Goal: Task Accomplishment & Management: Complete application form

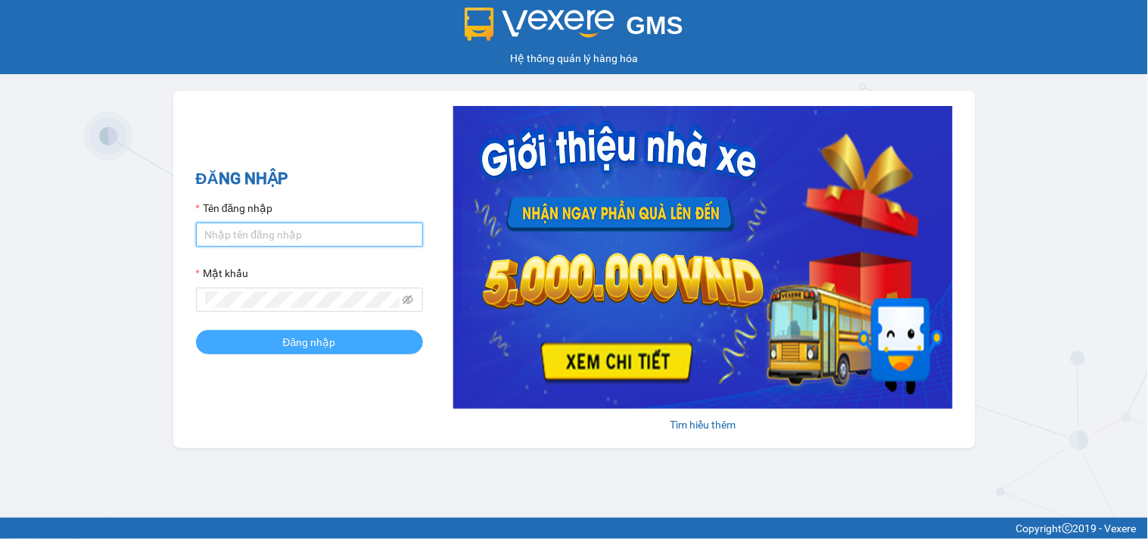
type input "vanson.vtp"
click at [319, 350] on span "Đăng nhập" at bounding box center [309, 342] width 53 height 17
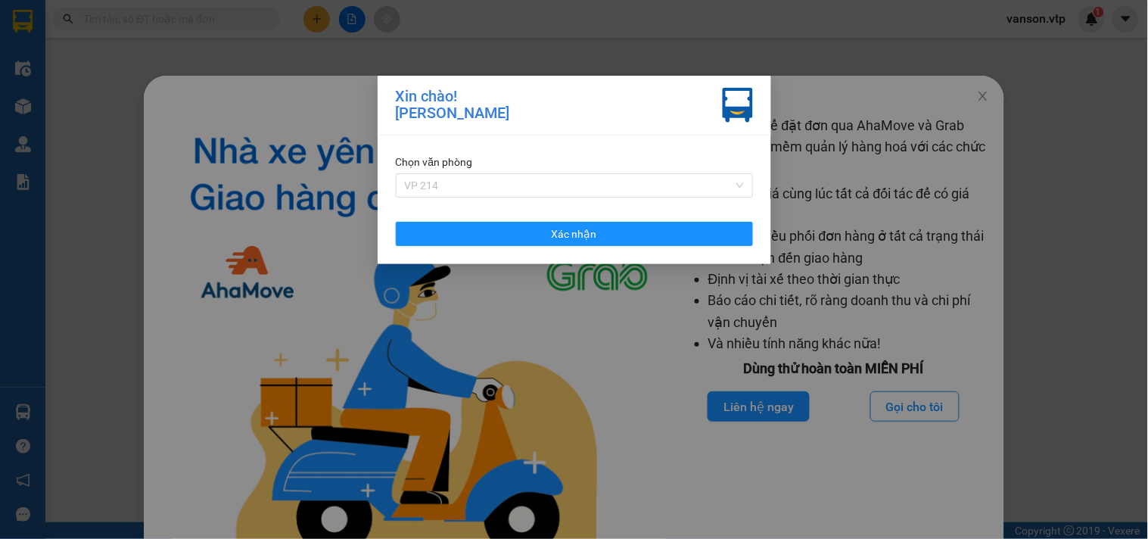
drag, startPoint x: 584, startPoint y: 176, endPoint x: 554, endPoint y: 230, distance: 61.7
click at [584, 176] on span "VP 214" at bounding box center [574, 185] width 339 height 23
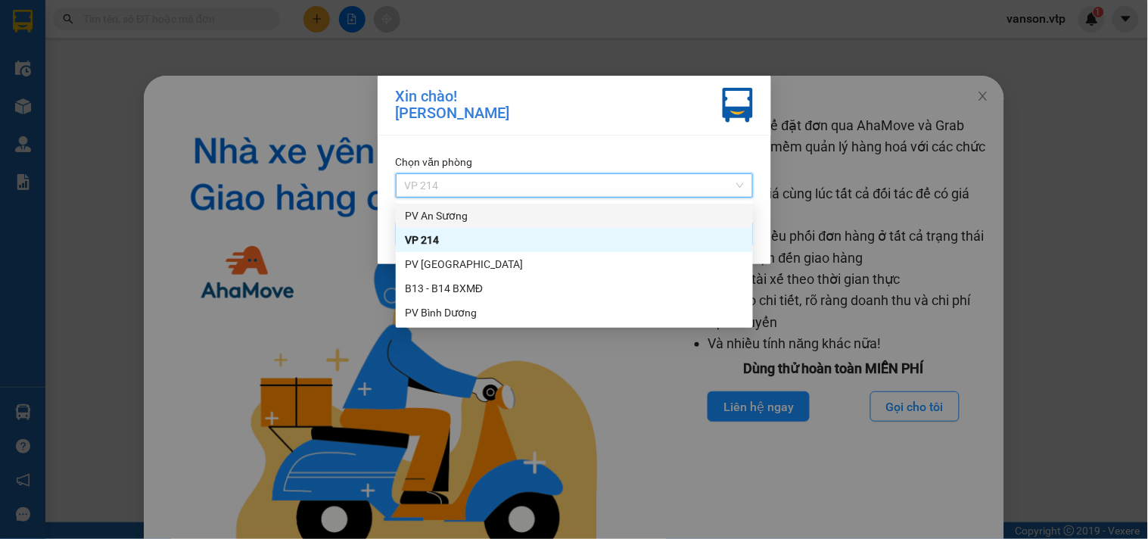
click at [474, 216] on div "PV An Sương" at bounding box center [574, 215] width 339 height 17
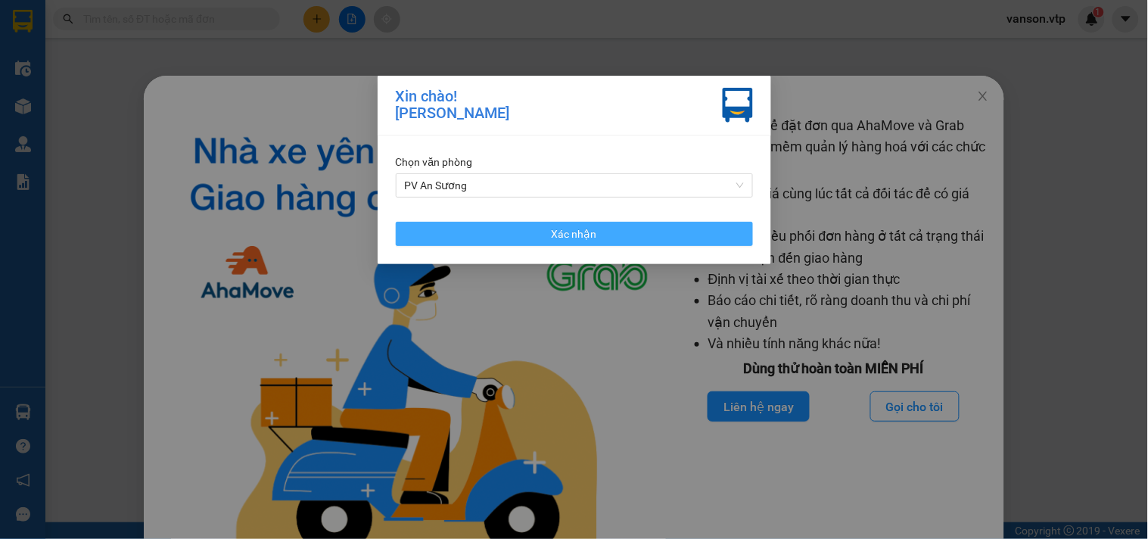
click at [501, 232] on button "Xác nhận" at bounding box center [574, 234] width 357 height 24
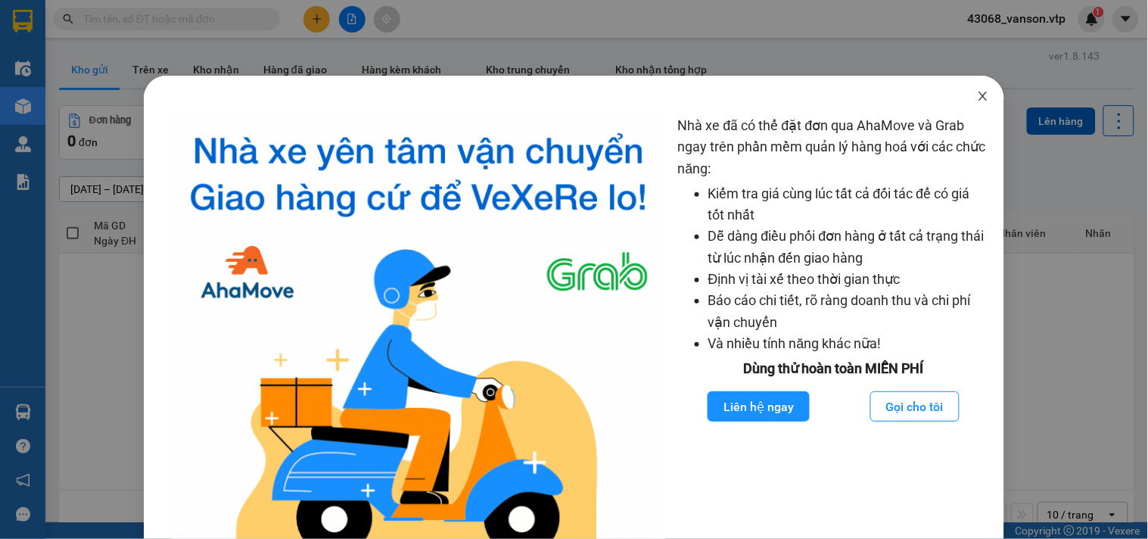
click at [979, 95] on icon "close" at bounding box center [983, 96] width 8 height 9
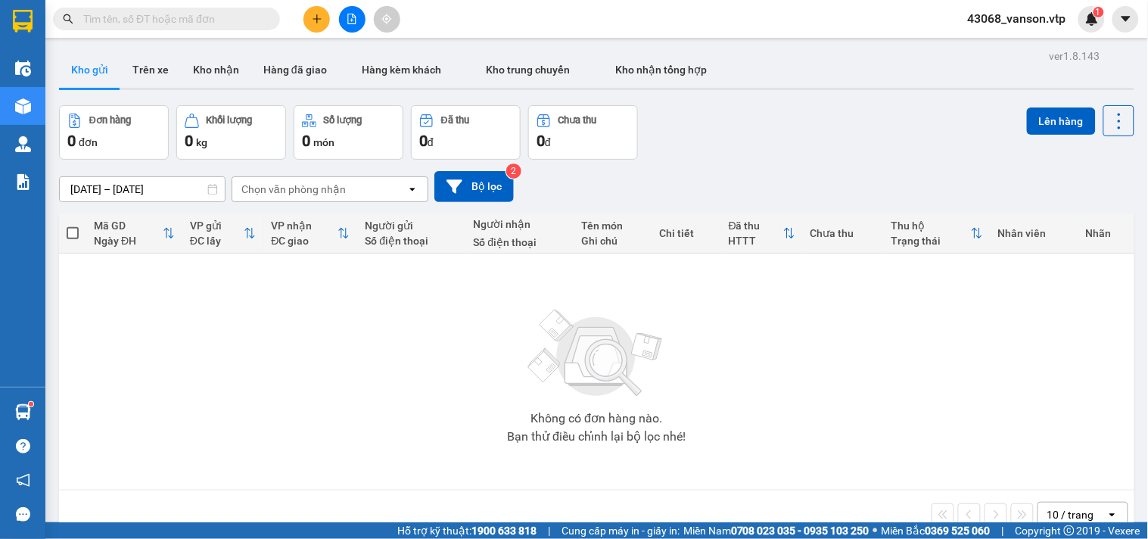
click at [314, 20] on icon "plus" at bounding box center [317, 19] width 11 height 11
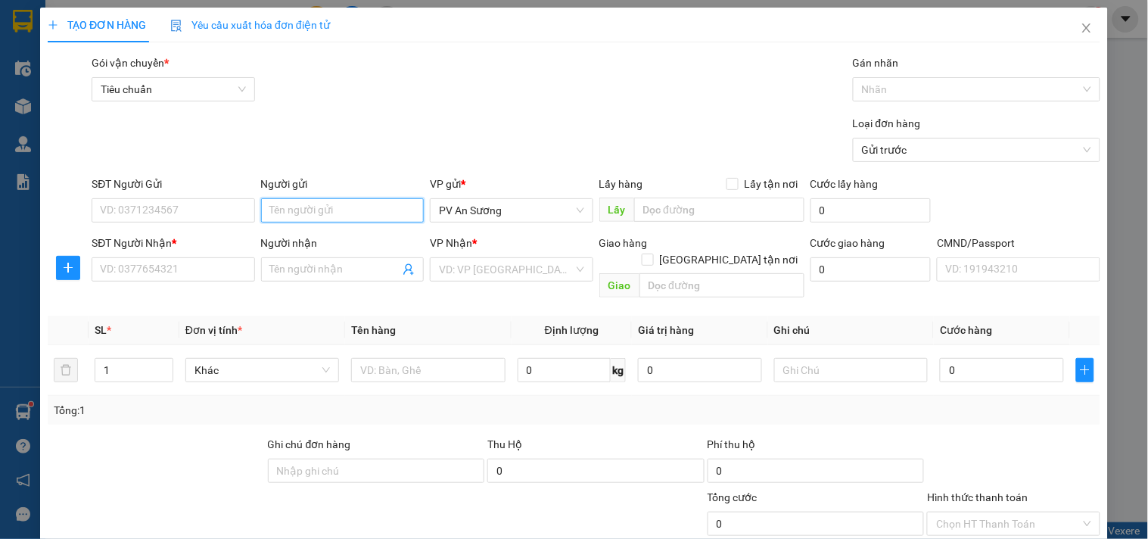
click at [337, 207] on input "Người gửi" at bounding box center [342, 210] width 163 height 24
type input "chính"
click at [165, 213] on input "SĐT Người Gửi" at bounding box center [173, 210] width 163 height 24
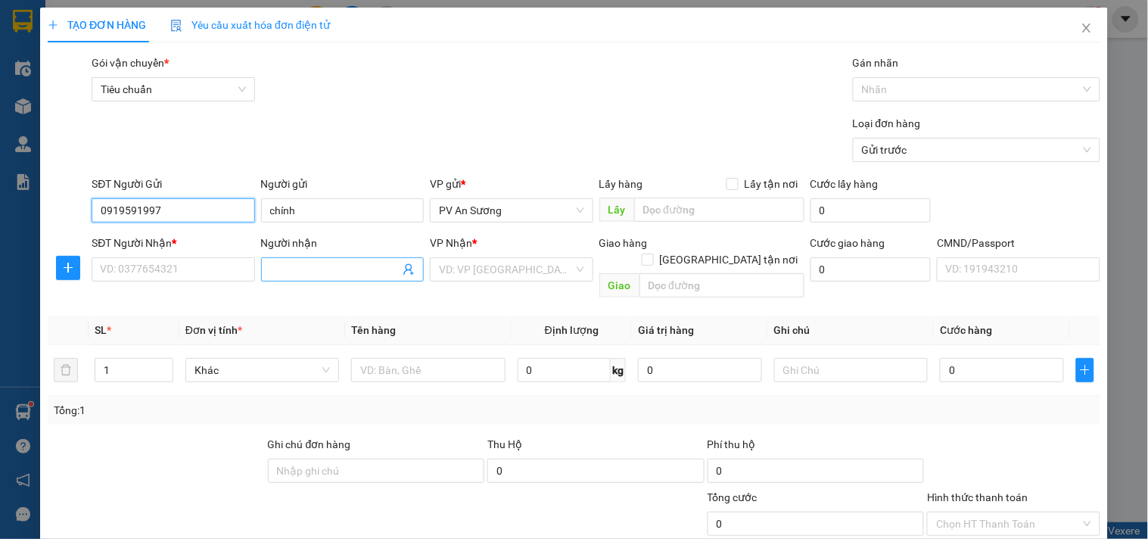
type input "0919591997"
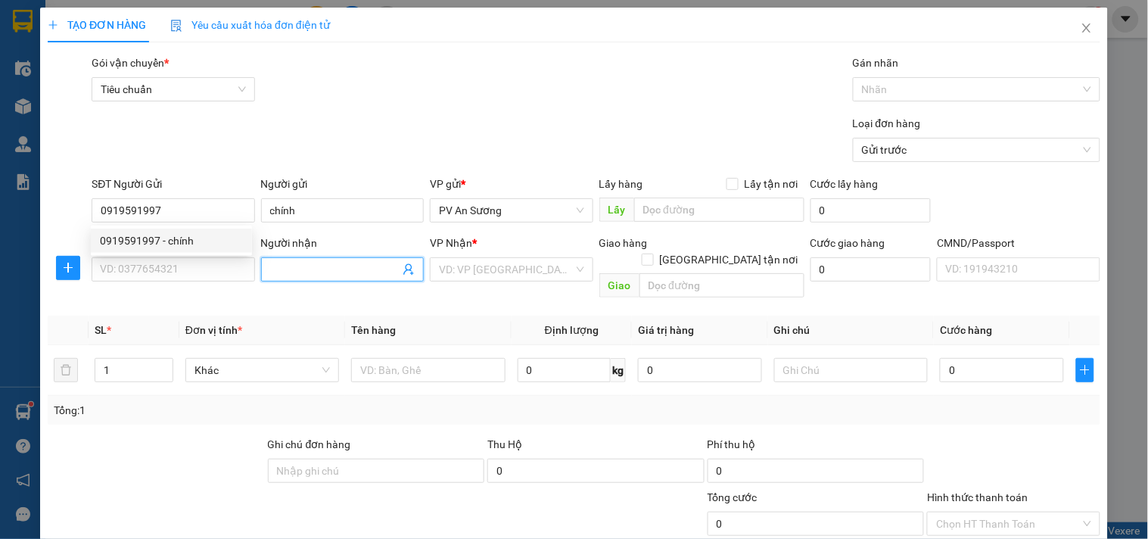
click at [346, 268] on input "Người nhận" at bounding box center [334, 269] width 129 height 17
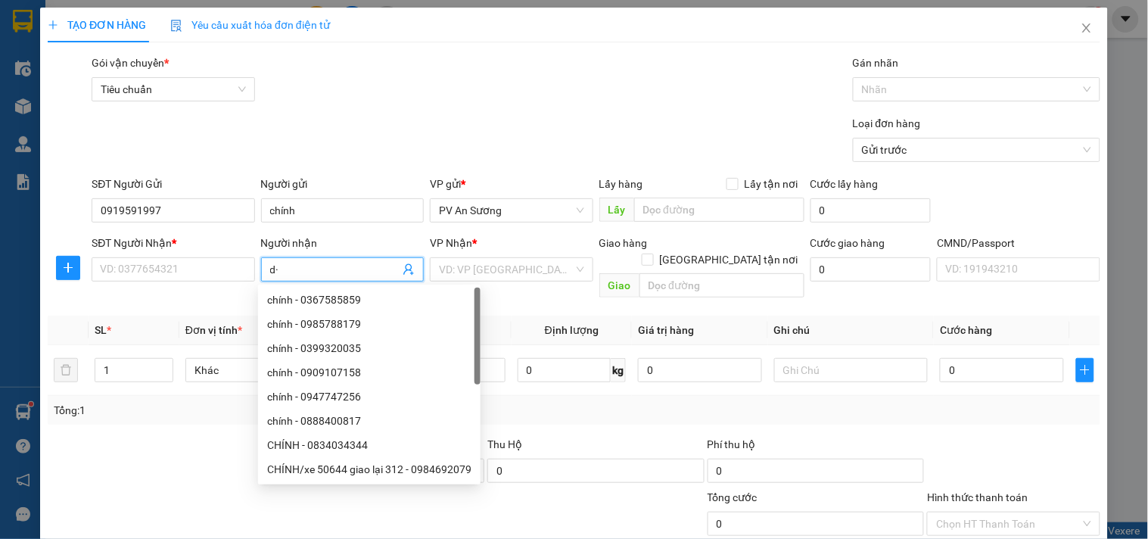
type input "d"
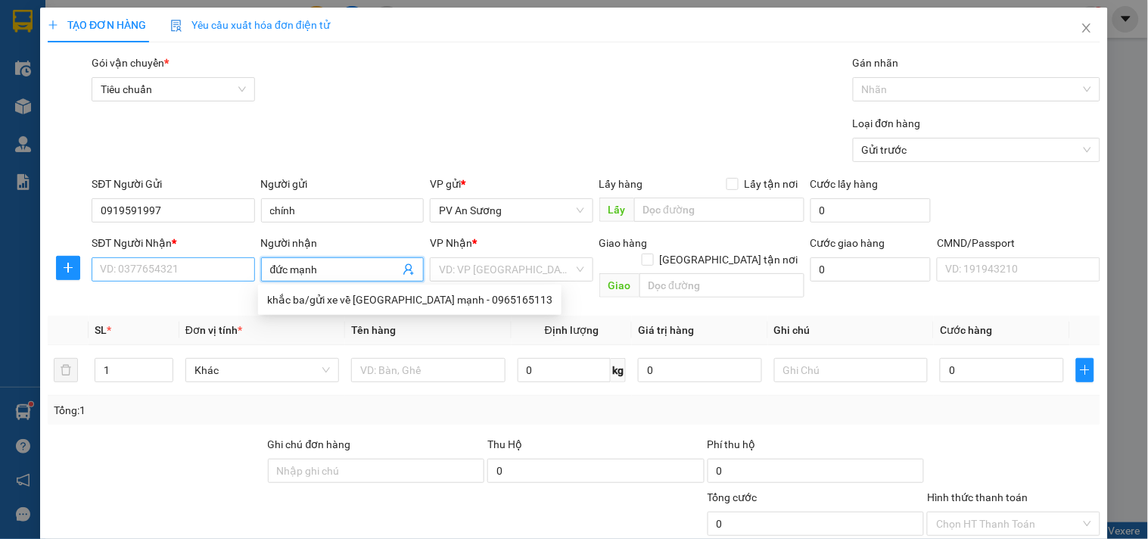
type input "đức mạnh"
click at [222, 275] on input "SĐT Người Nhận *" at bounding box center [173, 269] width 163 height 24
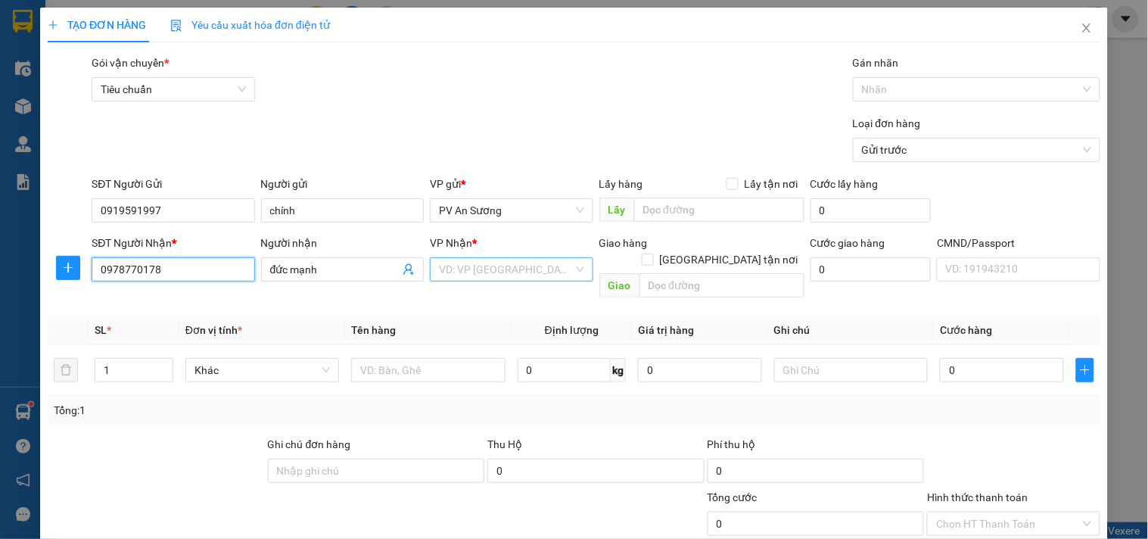
type input "0978770178"
click at [466, 270] on input "search" at bounding box center [506, 269] width 134 height 23
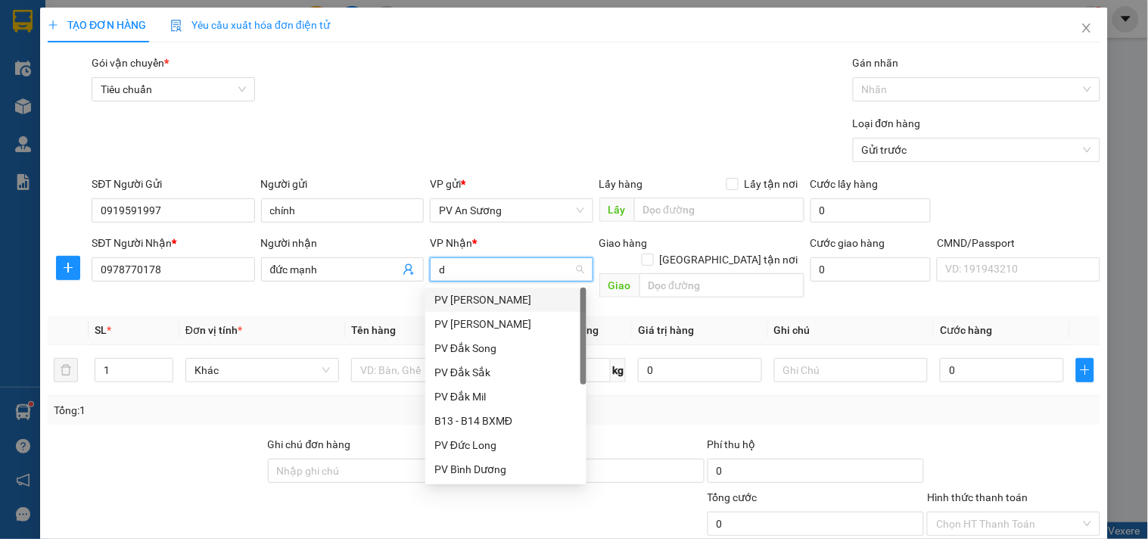
type input "dm"
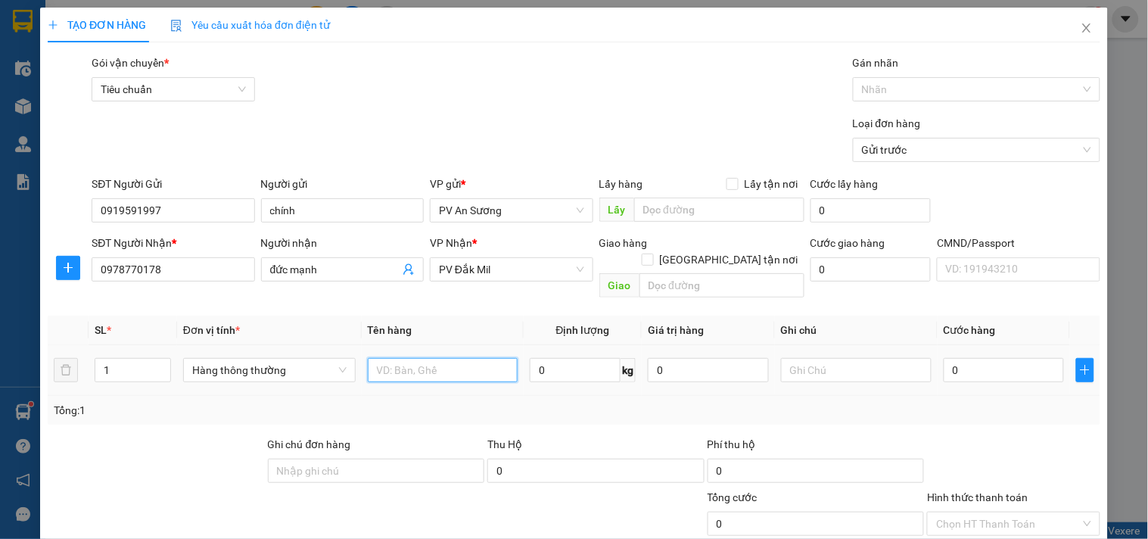
click at [389, 358] on input "text" at bounding box center [443, 370] width 151 height 24
type input "keo +đồ"
click at [815, 361] on input "text" at bounding box center [856, 370] width 151 height 24
type input "b to"
click at [951, 358] on input "0" at bounding box center [1004, 370] width 121 height 24
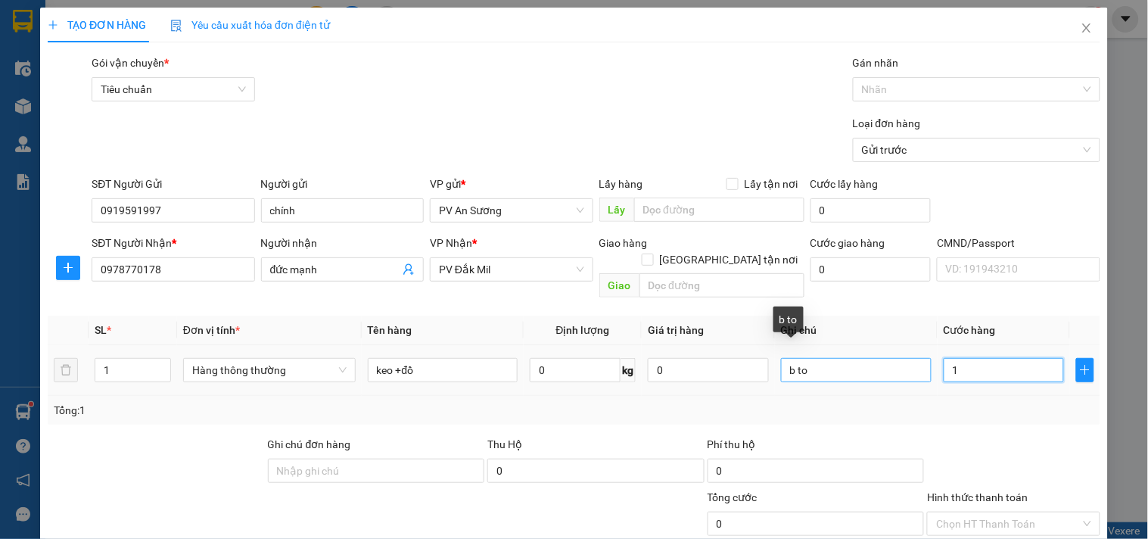
type input "15"
type input "150"
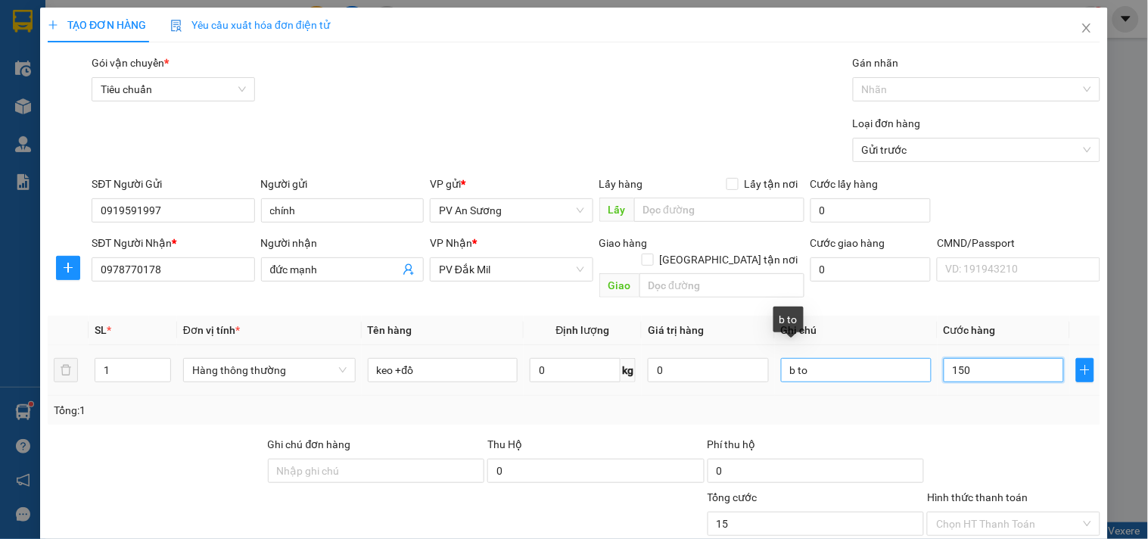
type input "150"
type input "1.500"
type input "15.000"
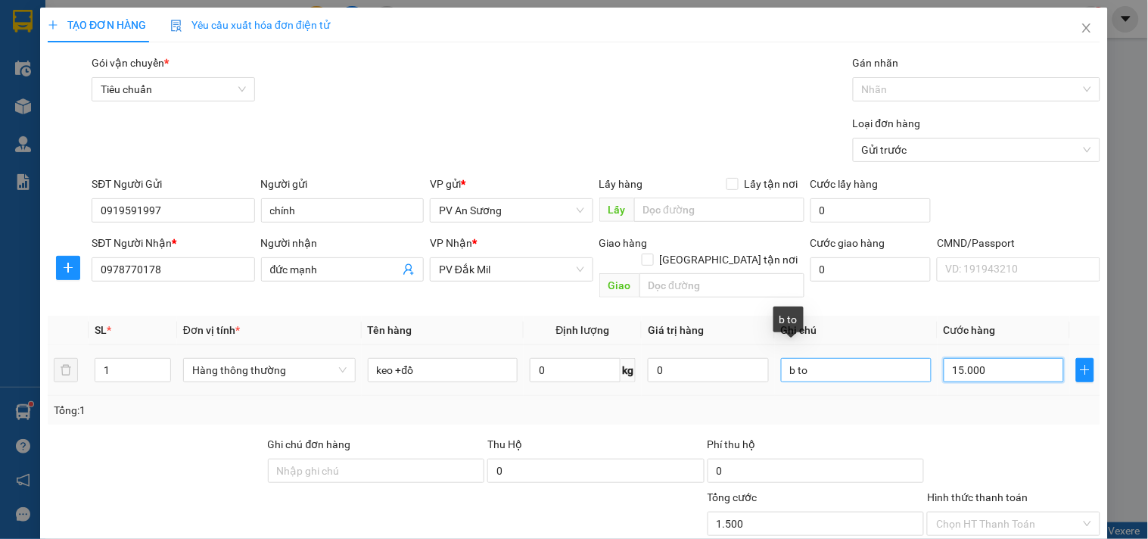
type input "15.000"
type input "150.000"
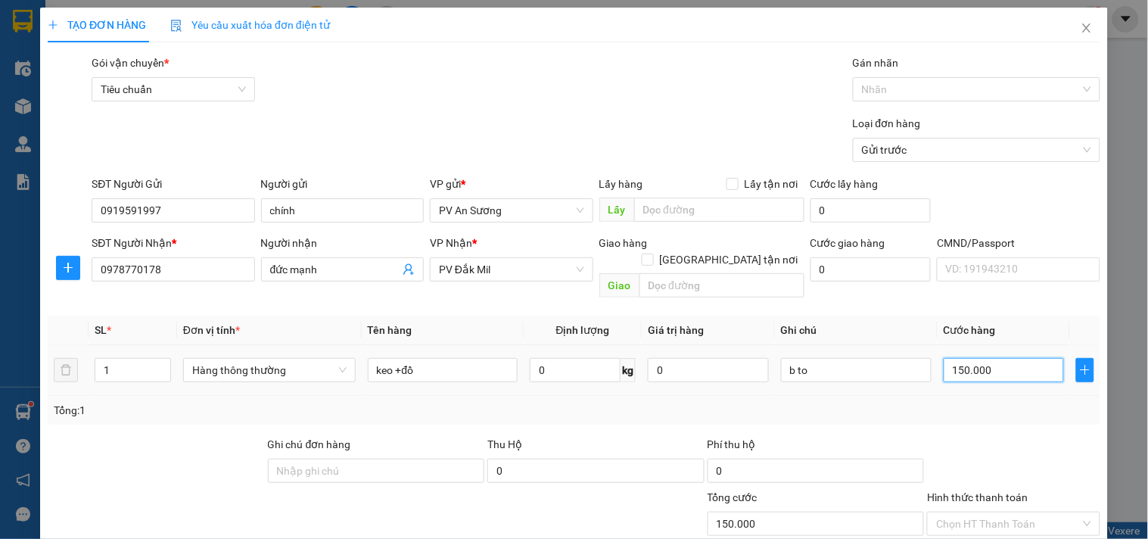
scroll to position [189, 0]
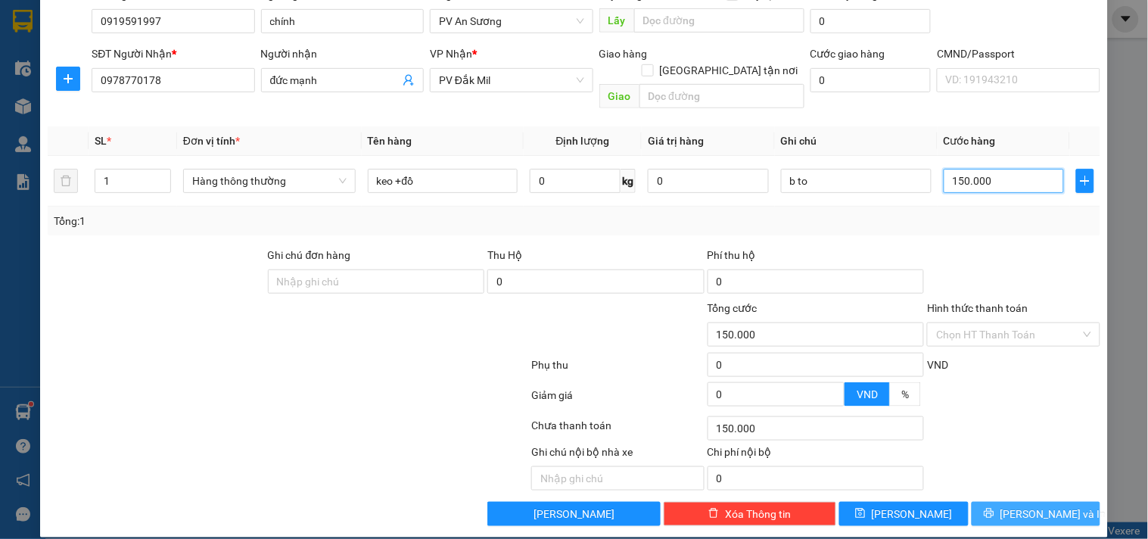
type input "150.000"
click at [1049, 506] on span "[PERSON_NAME] và In" at bounding box center [1054, 514] width 106 height 17
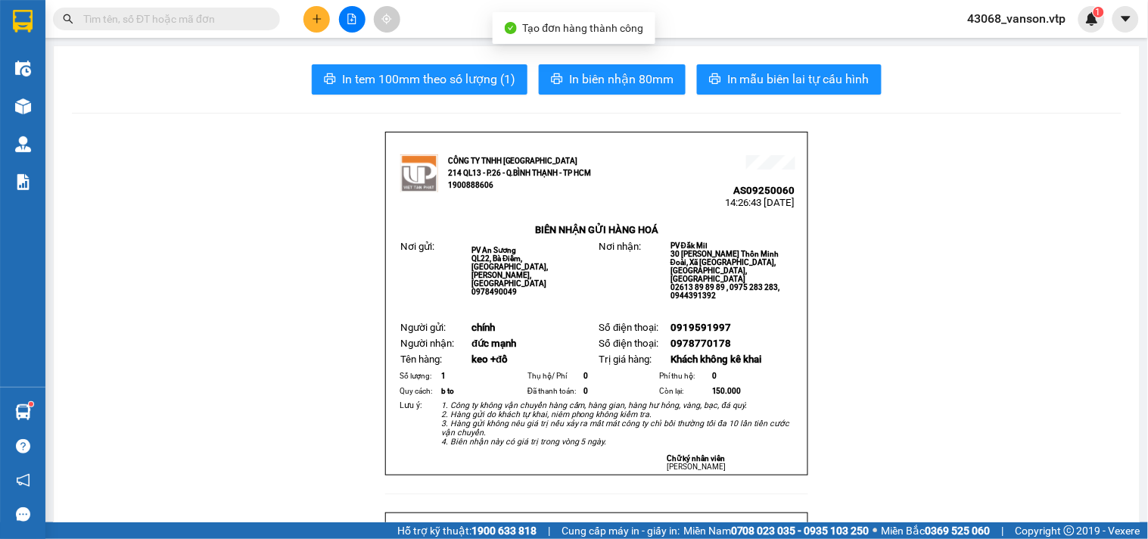
drag, startPoint x: 757, startPoint y: 58, endPoint x: 764, endPoint y: 117, distance: 60.3
click at [784, 89] on button "In mẫu biên lai tự cấu hình" at bounding box center [789, 79] width 185 height 30
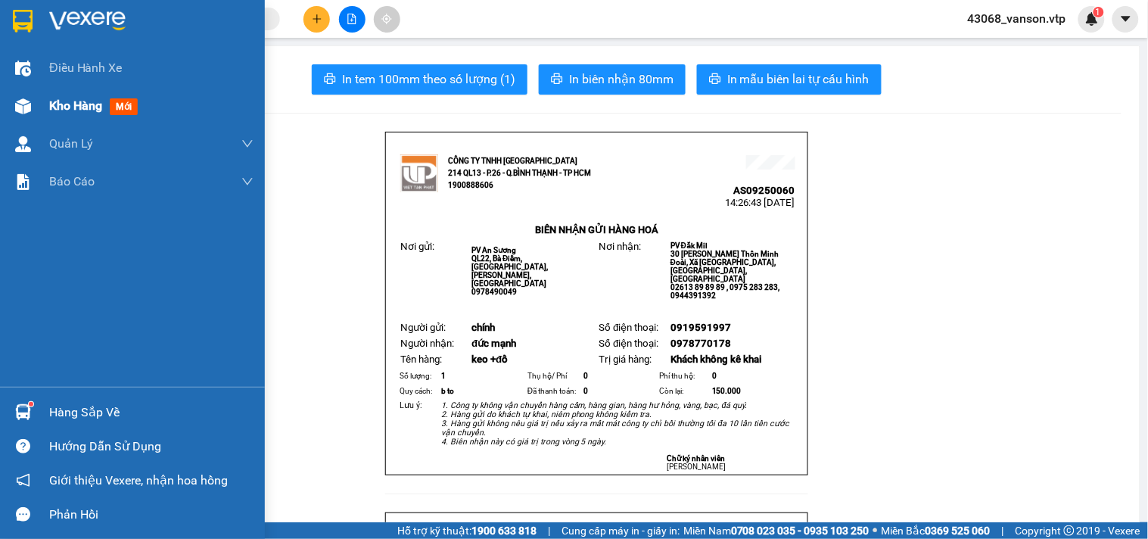
click at [83, 107] on span "Kho hàng" at bounding box center [75, 105] width 53 height 14
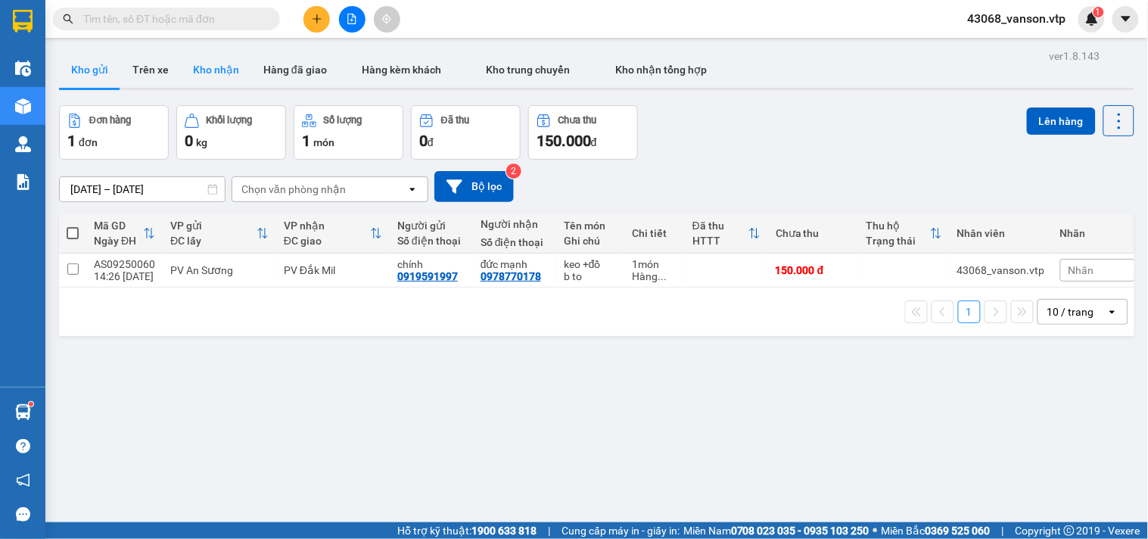
click at [209, 70] on button "Kho nhận" at bounding box center [216, 69] width 70 height 36
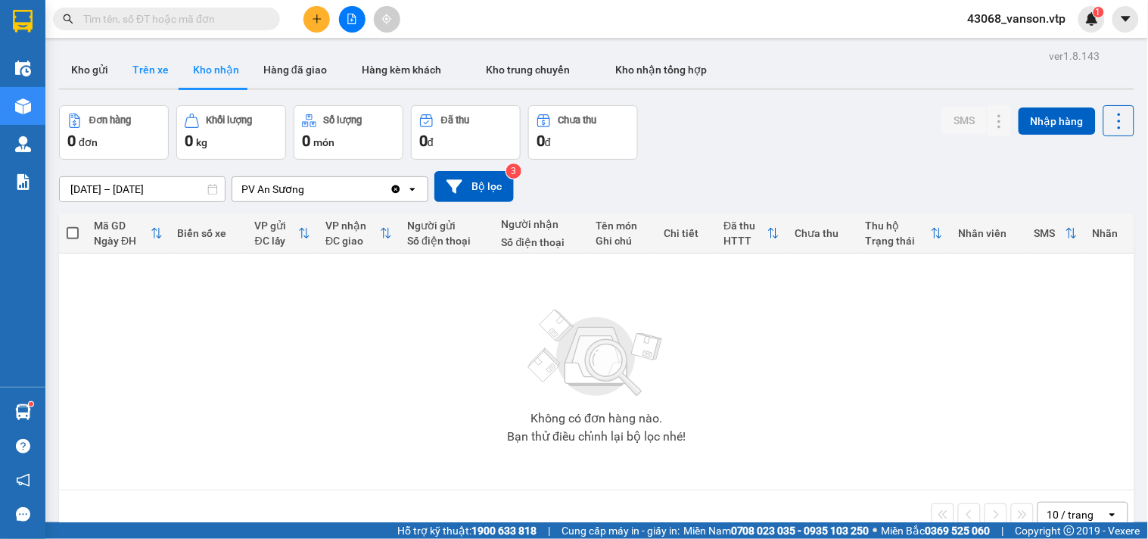
click at [151, 70] on button "Trên xe" at bounding box center [150, 69] width 61 height 36
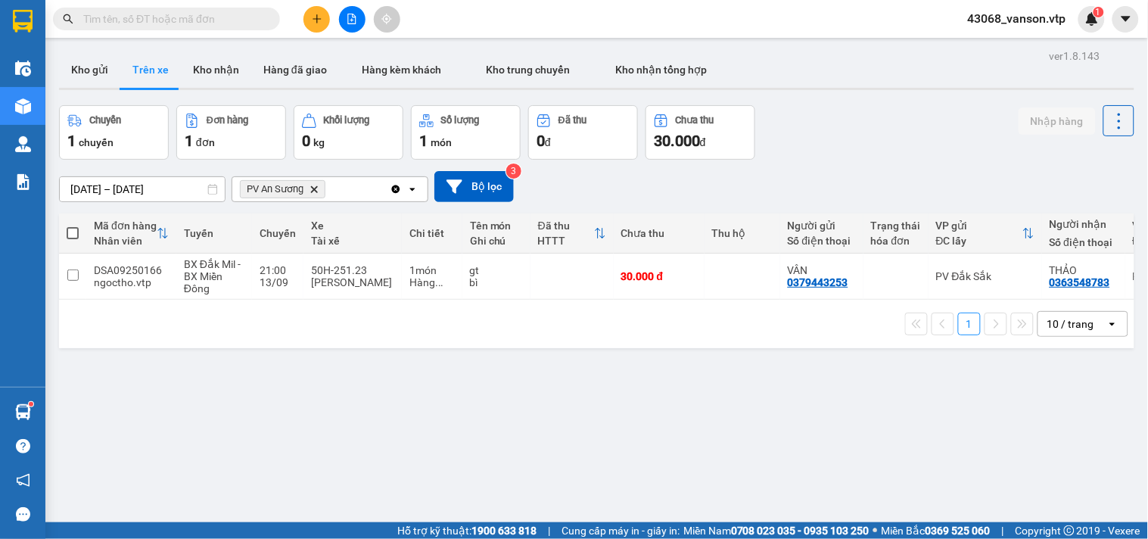
drag, startPoint x: 674, startPoint y: 307, endPoint x: 851, endPoint y: 316, distance: 177.4
click at [854, 316] on div "1 10 / trang open" at bounding box center [597, 324] width 1076 height 48
drag, startPoint x: 855, startPoint y: 311, endPoint x: 949, endPoint y: 312, distance: 93.9
click at [949, 312] on div "1 10 / trang open" at bounding box center [597, 324] width 1076 height 48
drag, startPoint x: 932, startPoint y: 306, endPoint x: 1020, endPoint y: 296, distance: 88.3
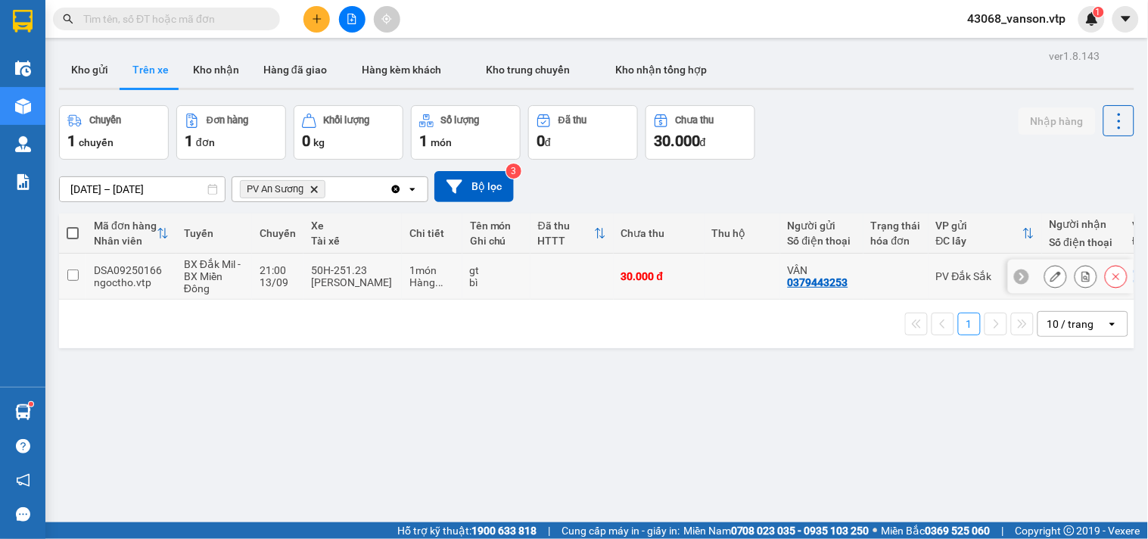
click at [1020, 296] on div "Mã đơn hàng Nhân viên Tuyến Chuyến Xe Tài xế Chi tiết Tên món Ghi chú Đã thu HT…" at bounding box center [597, 280] width 1076 height 135
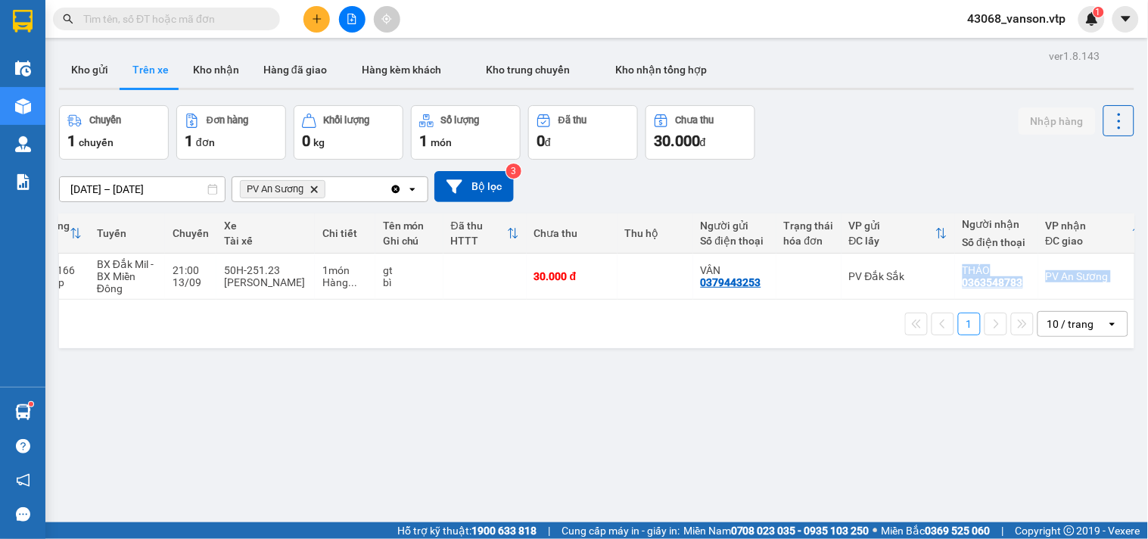
scroll to position [0, 92]
click at [700, 394] on div "ver 1.8.143 Kho gửi Trên xe Kho nhận Hàng đã giao Hàng kèm khách Kho trung chuy…" at bounding box center [597, 314] width 1088 height 539
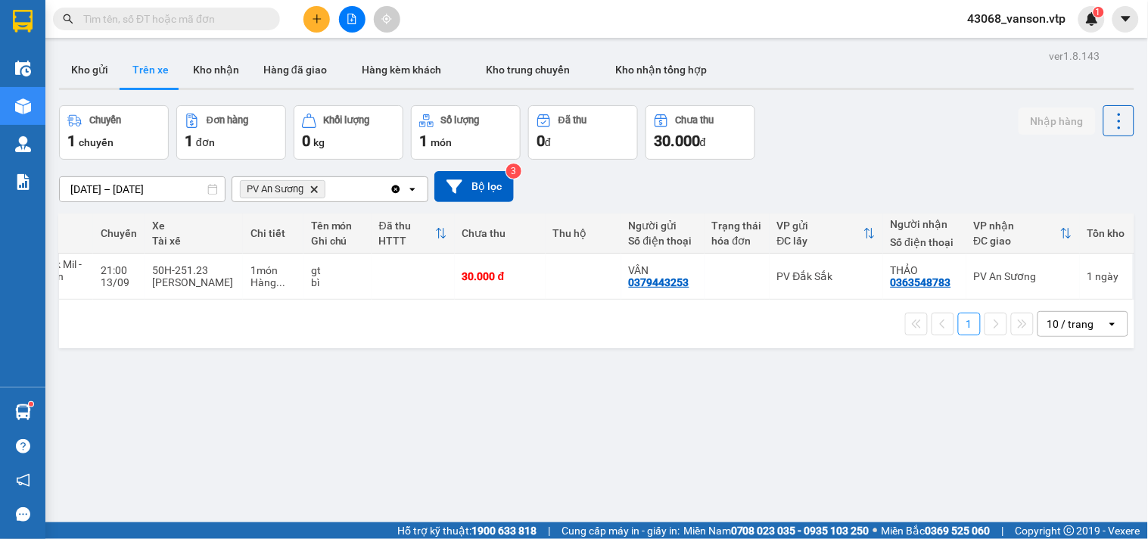
scroll to position [0, 171]
